Goal: Navigation & Orientation: Find specific page/section

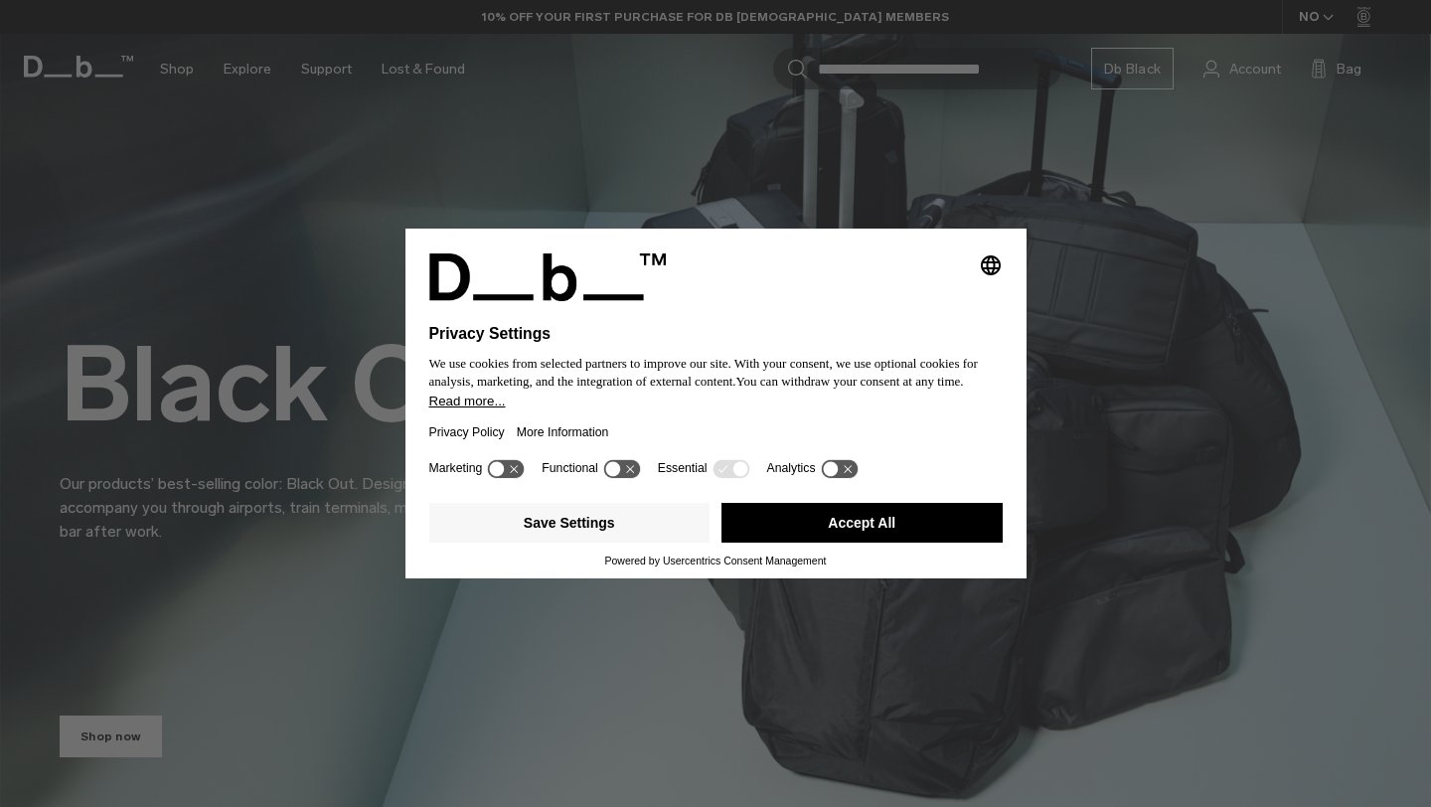
click at [804, 543] on button "Accept All" at bounding box center [861, 523] width 281 height 40
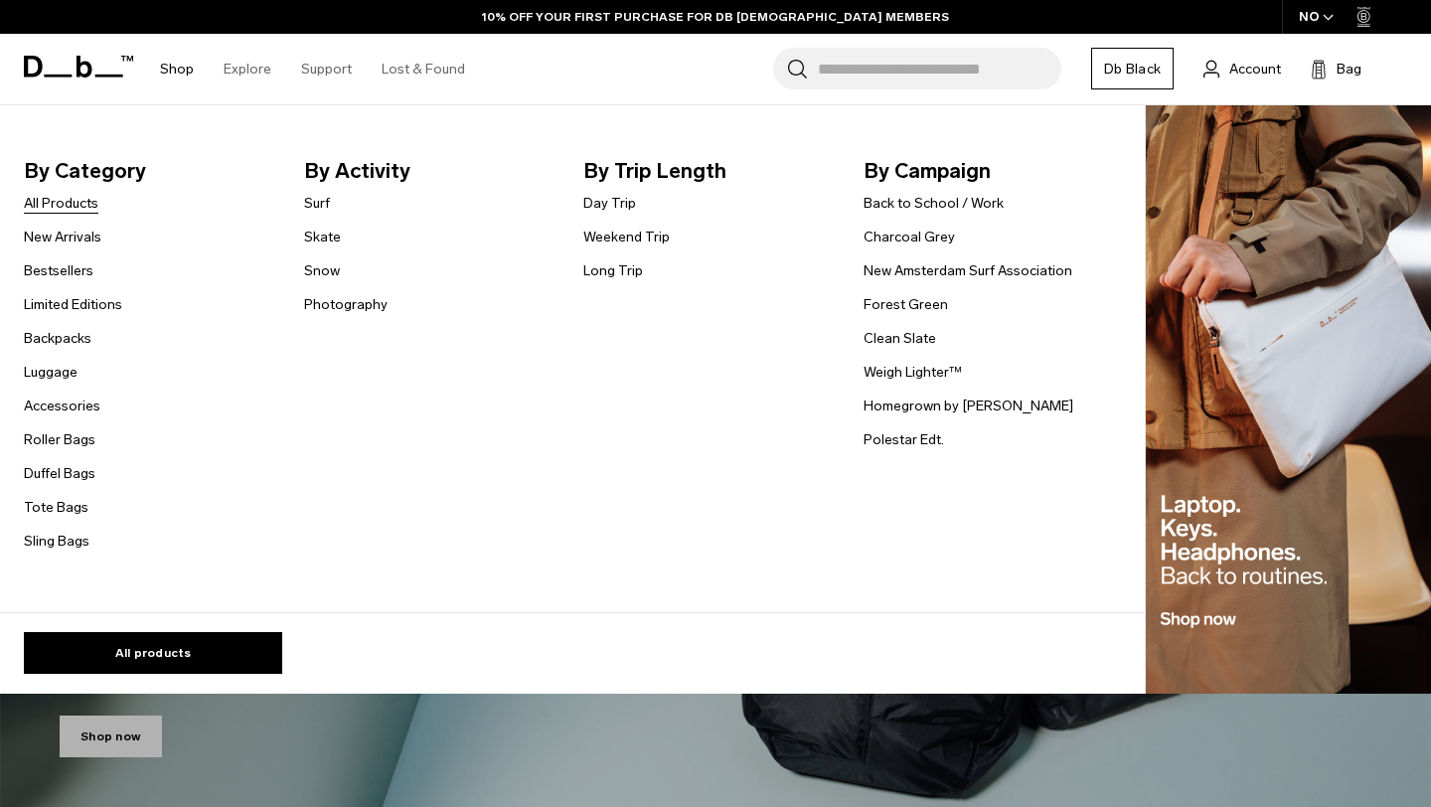
click at [61, 211] on link "All Products" at bounding box center [61, 203] width 75 height 21
